Goal: Navigation & Orientation: Find specific page/section

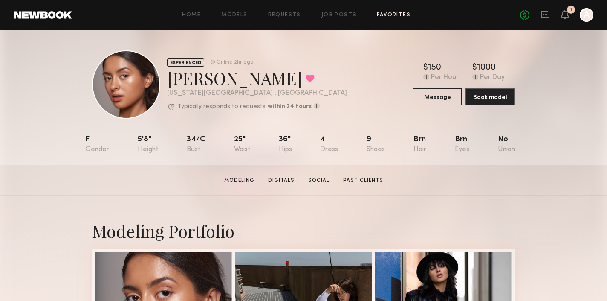
click at [393, 14] on link "Favorites" at bounding box center [394, 15] width 34 height 6
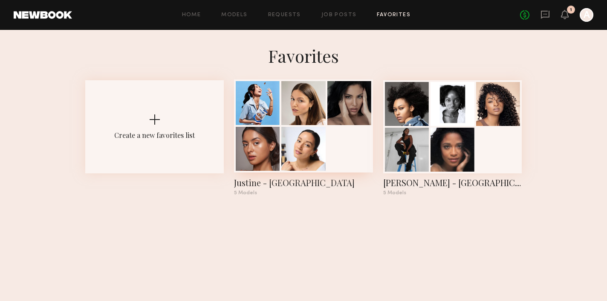
click at [305, 124] on div at bounding box center [303, 103] width 44 height 44
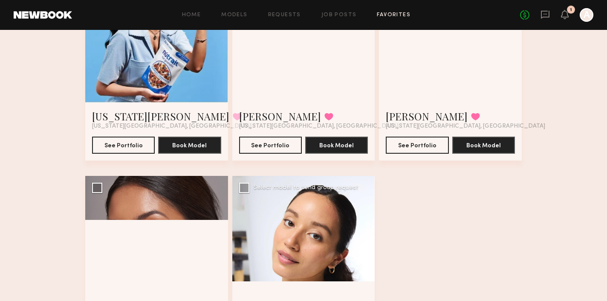
scroll to position [58, 0]
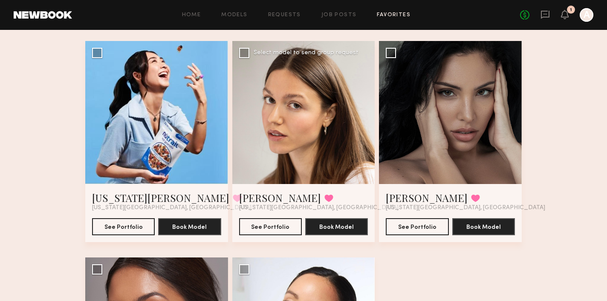
click at [313, 197] on div "Diana P. Favorited New York City, NY" at bounding box center [303, 201] width 129 height 20
click at [271, 225] on button "See Portfolio" at bounding box center [270, 225] width 63 height 17
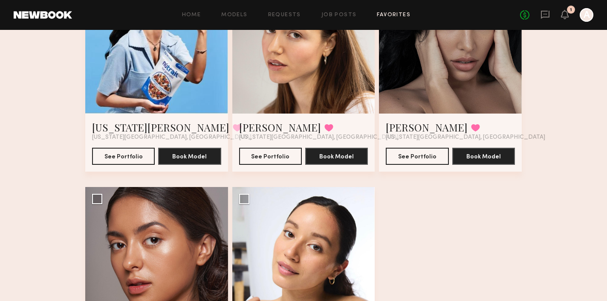
scroll to position [130, 0]
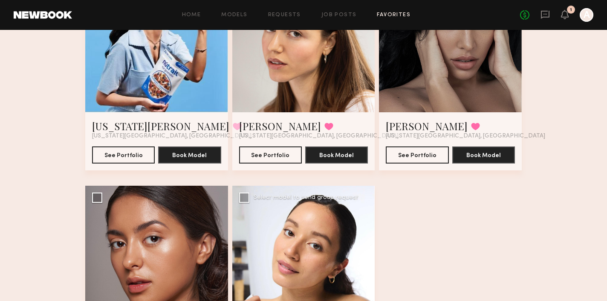
click at [275, 265] on div at bounding box center [303, 256] width 143 height 143
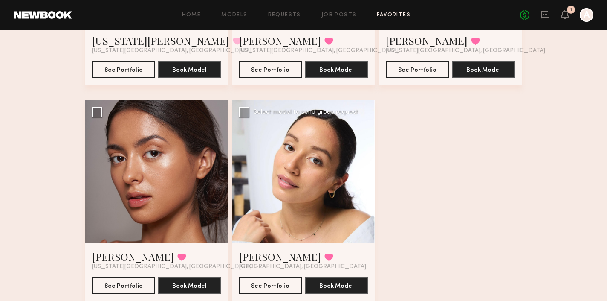
scroll to position [216, 0]
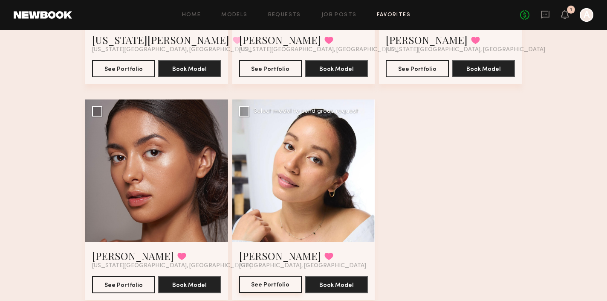
click at [271, 284] on button "See Portfolio" at bounding box center [270, 283] width 63 height 17
click at [176, 252] on div "Annette W. Favorited New York City, NY" at bounding box center [156, 259] width 129 height 20
click at [129, 281] on button "See Portfolio" at bounding box center [123, 283] width 63 height 17
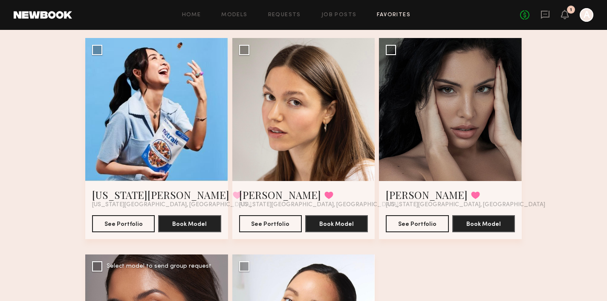
scroll to position [57, 0]
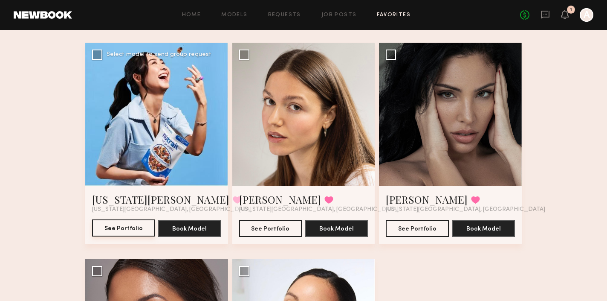
click at [129, 229] on button "See Portfolio" at bounding box center [123, 227] width 63 height 17
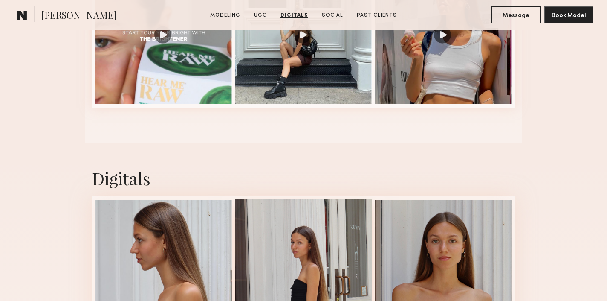
scroll to position [953, 0]
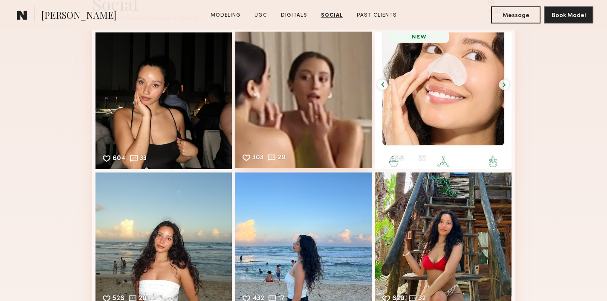
scroll to position [1613, 0]
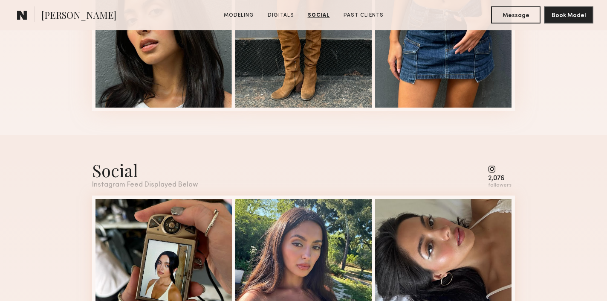
scroll to position [1065, 0]
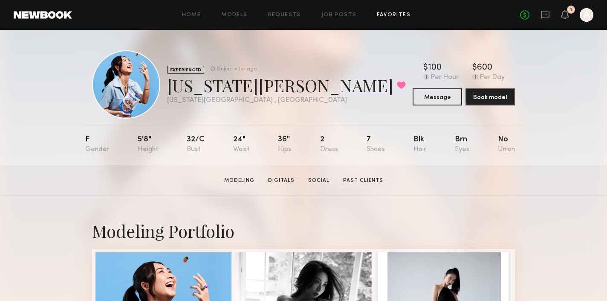
click at [386, 14] on link "Favorites" at bounding box center [394, 15] width 34 height 6
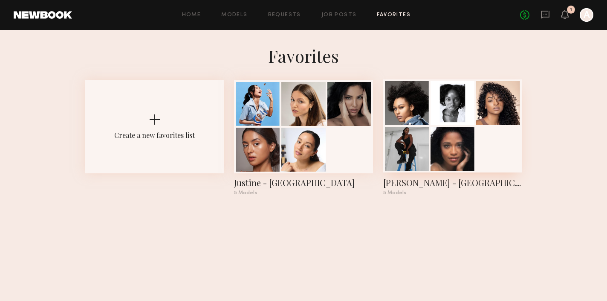
click at [488, 136] on div at bounding box center [452, 125] width 139 height 93
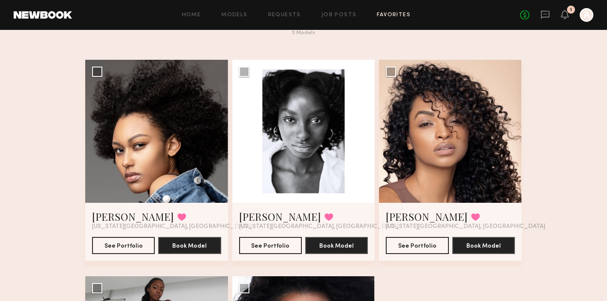
scroll to position [60, 0]
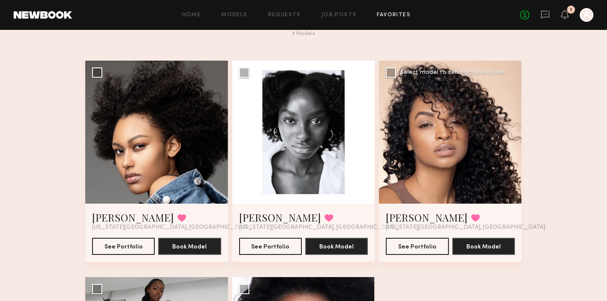
click at [465, 210] on div "Tirzah E. Favorited New York City, NY" at bounding box center [450, 220] width 129 height 20
click at [410, 237] on button "See Portfolio" at bounding box center [417, 245] width 63 height 17
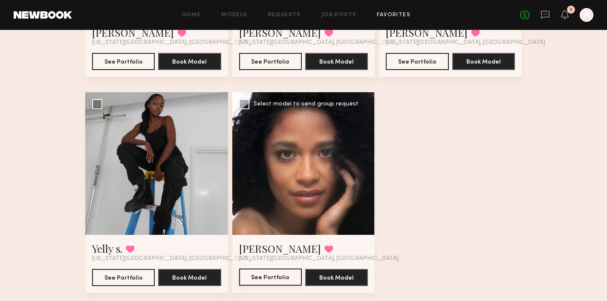
scroll to position [244, 0]
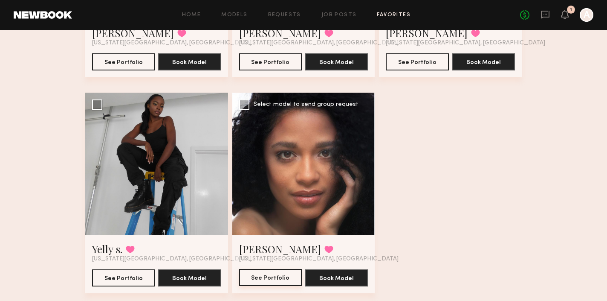
click at [274, 269] on button "See Portfolio" at bounding box center [270, 277] width 63 height 17
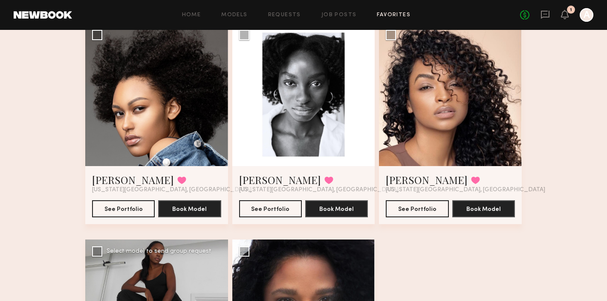
scroll to position [35, 0]
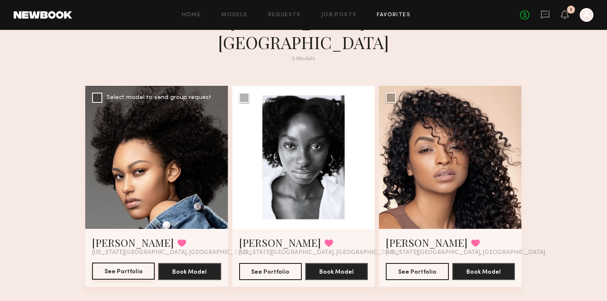
click at [118, 262] on button "See Portfolio" at bounding box center [123, 270] width 63 height 17
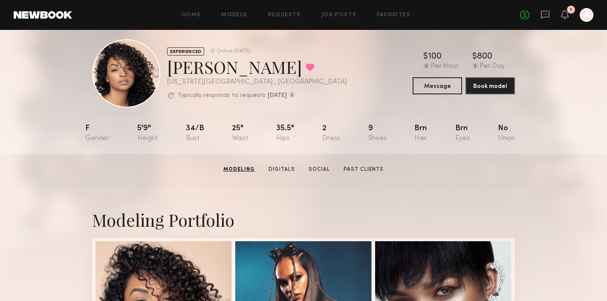
scroll to position [10, 0]
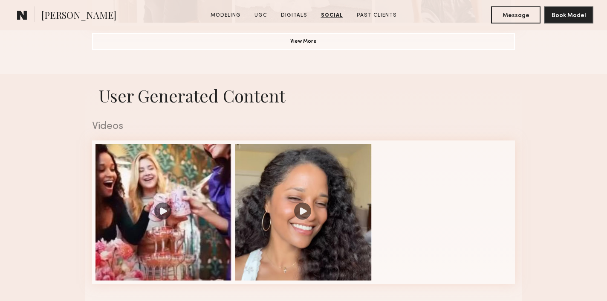
scroll to position [324, 0]
